Goal: Information Seeking & Learning: Find specific fact

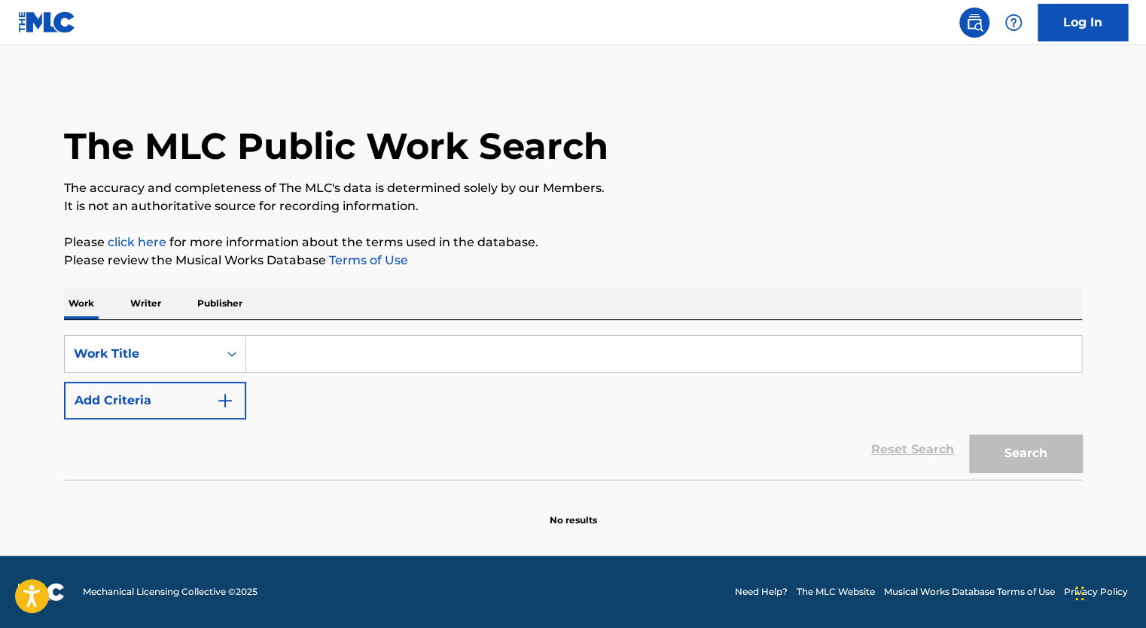
click at [274, 361] on input "Search Form" at bounding box center [663, 354] width 835 height 36
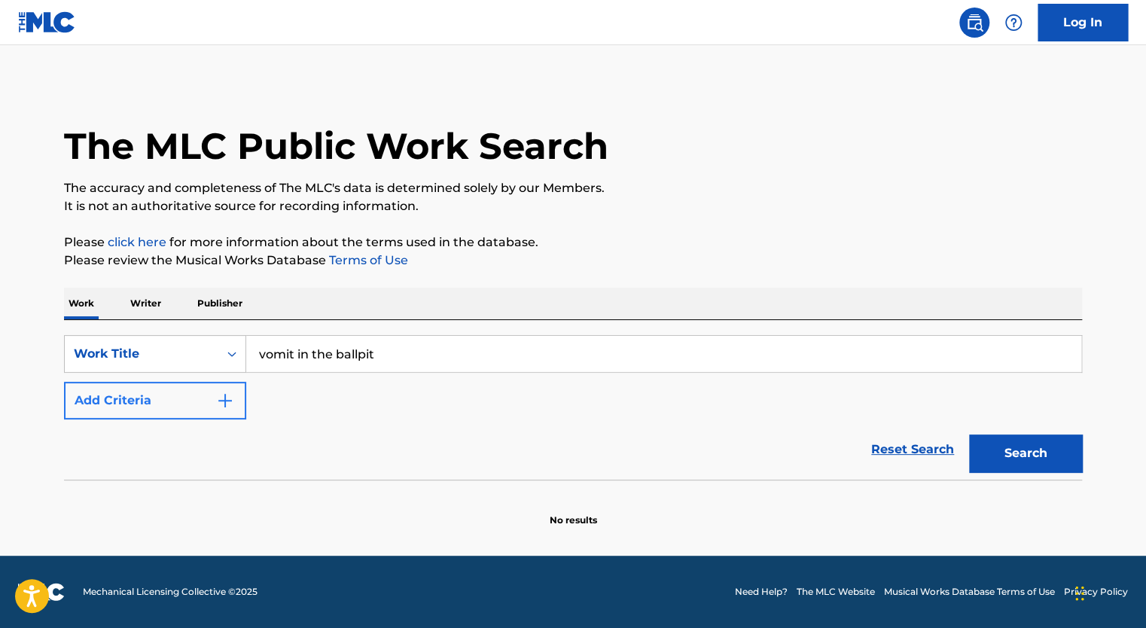
type input "vomit in the ballpit"
click at [133, 397] on button "Add Criteria" at bounding box center [155, 401] width 182 height 38
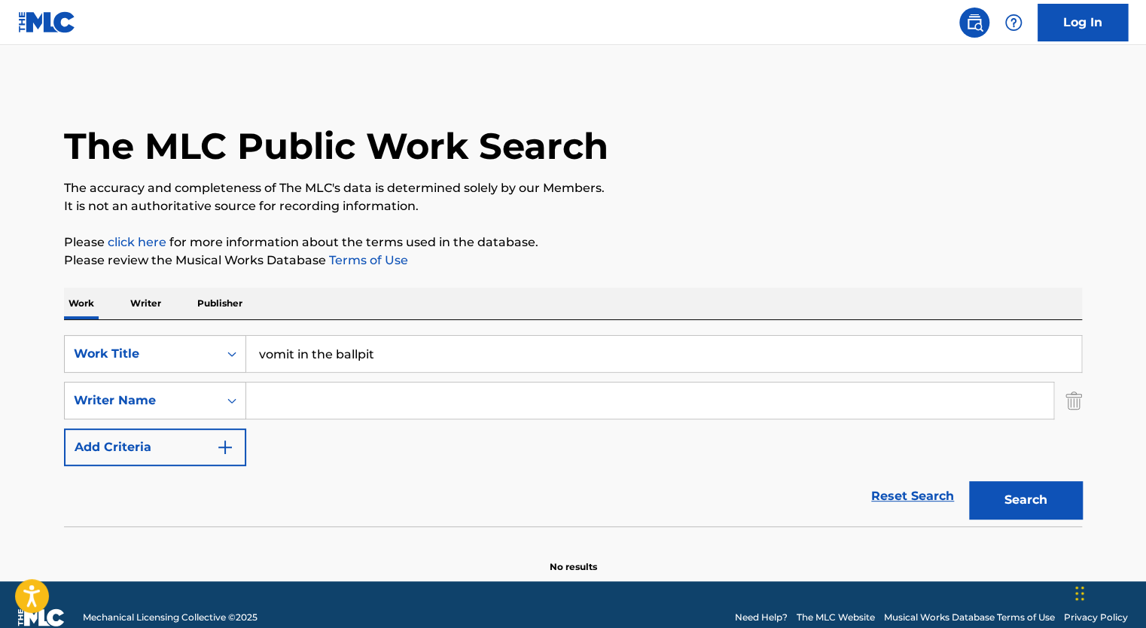
click at [504, 399] on input "Search Form" at bounding box center [649, 400] width 807 height 36
type input "[PERSON_NAME]"
click at [998, 489] on button "Search" at bounding box center [1025, 500] width 113 height 38
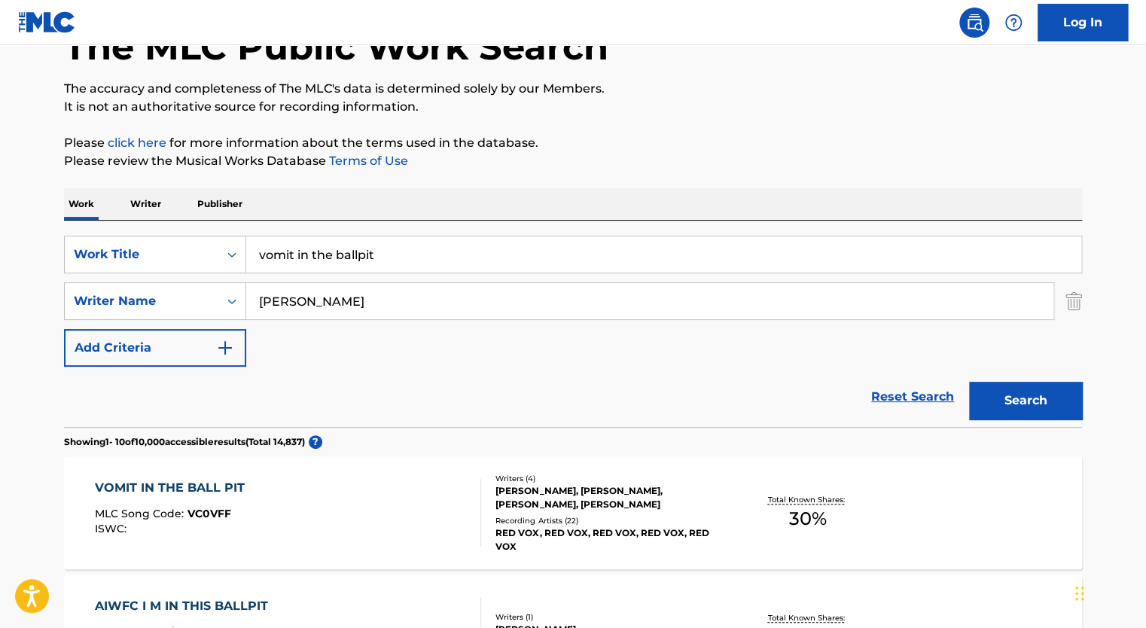
scroll to position [102, 0]
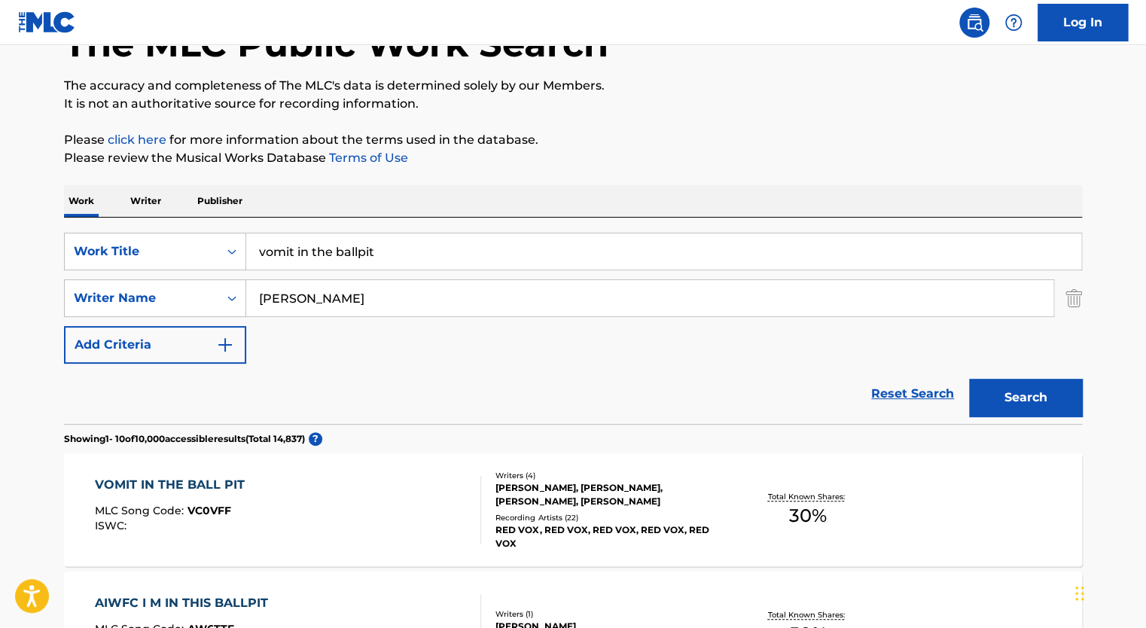
click at [221, 483] on div "VOMIT IN THE BALL PIT" at bounding box center [173, 485] width 157 height 18
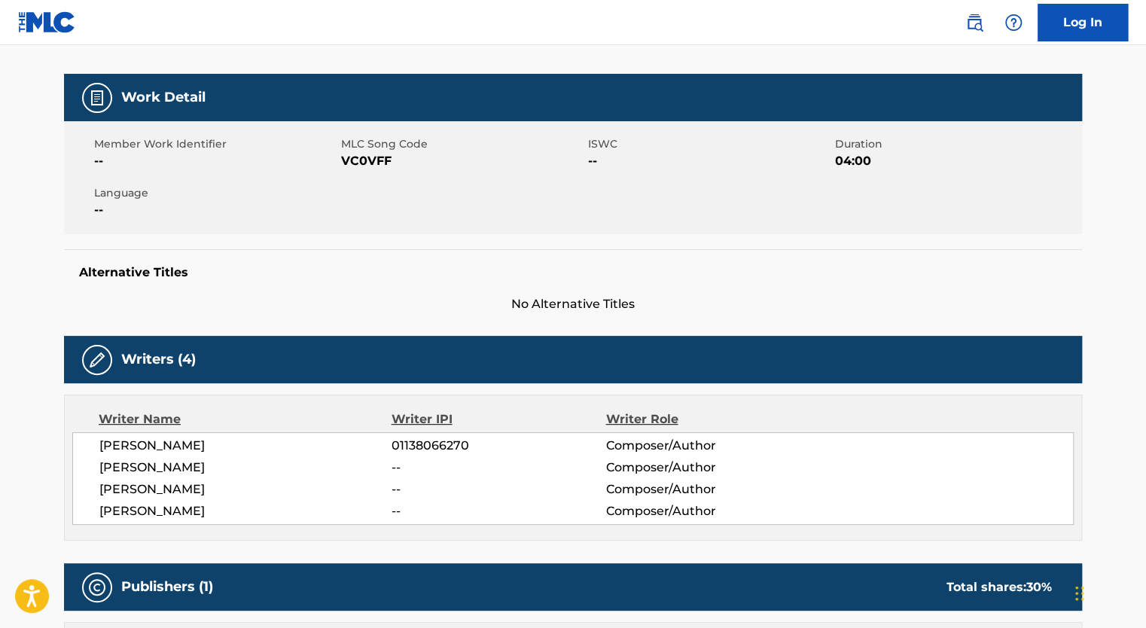
scroll to position [230, 0]
